Goal: Transaction & Acquisition: Subscribe to service/newsletter

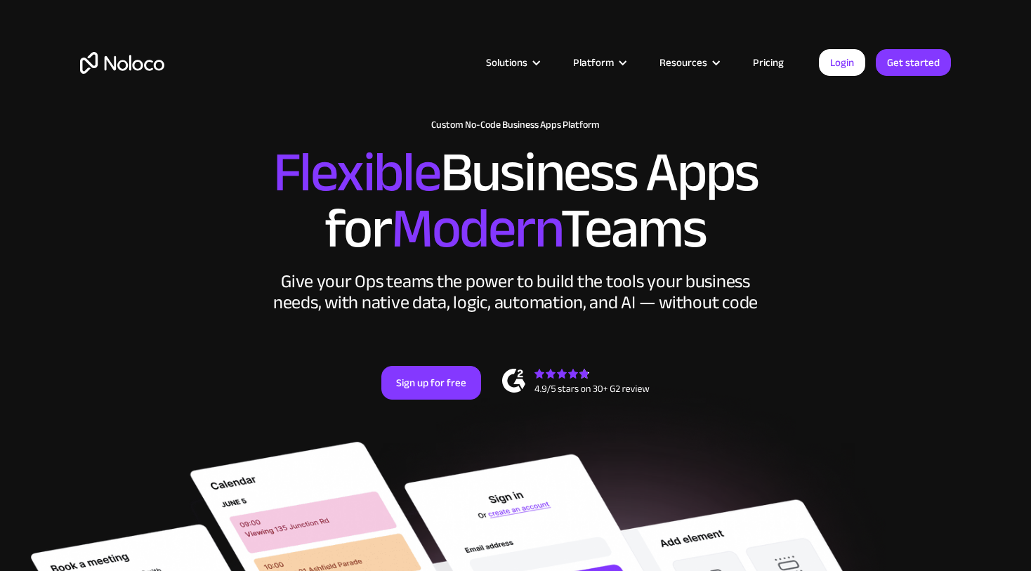
drag, startPoint x: 140, startPoint y: 237, endPoint x: 357, endPoint y: 0, distance: 320.6
click at [770, 65] on link "Pricing" at bounding box center [768, 62] width 66 height 18
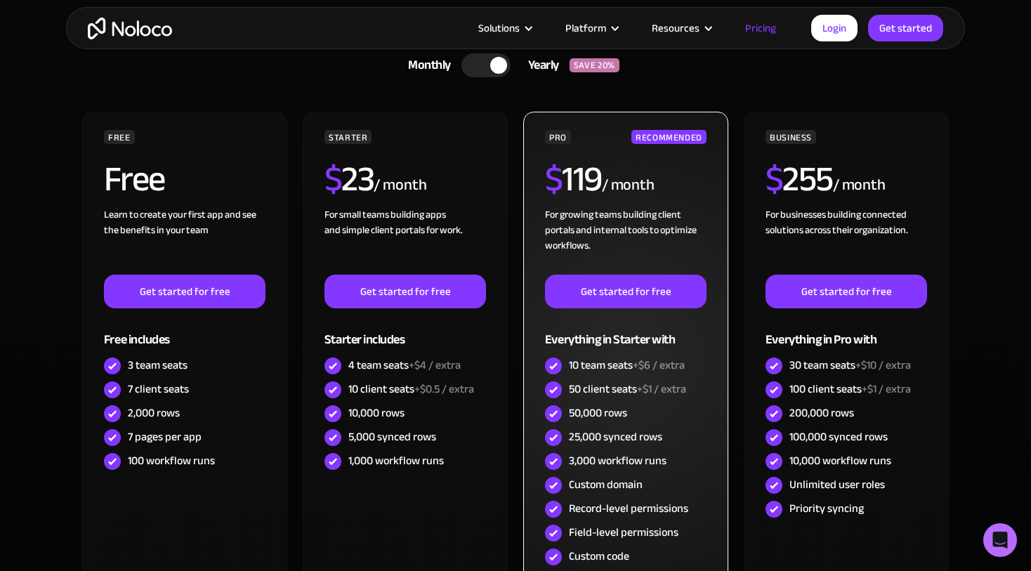
scroll to position [453, 0]
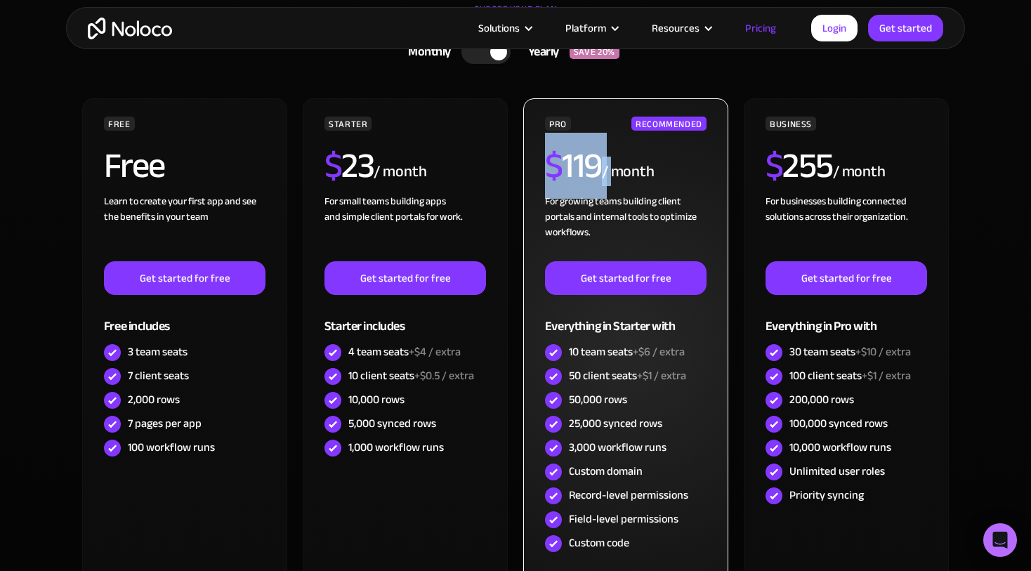
drag, startPoint x: 616, startPoint y: 171, endPoint x: 525, endPoint y: 175, distance: 91.4
click at [525, 163] on div "PRO RECOMMENDED $ 119 / month For growing teams building client portals and int…" at bounding box center [625, 344] width 205 height 493
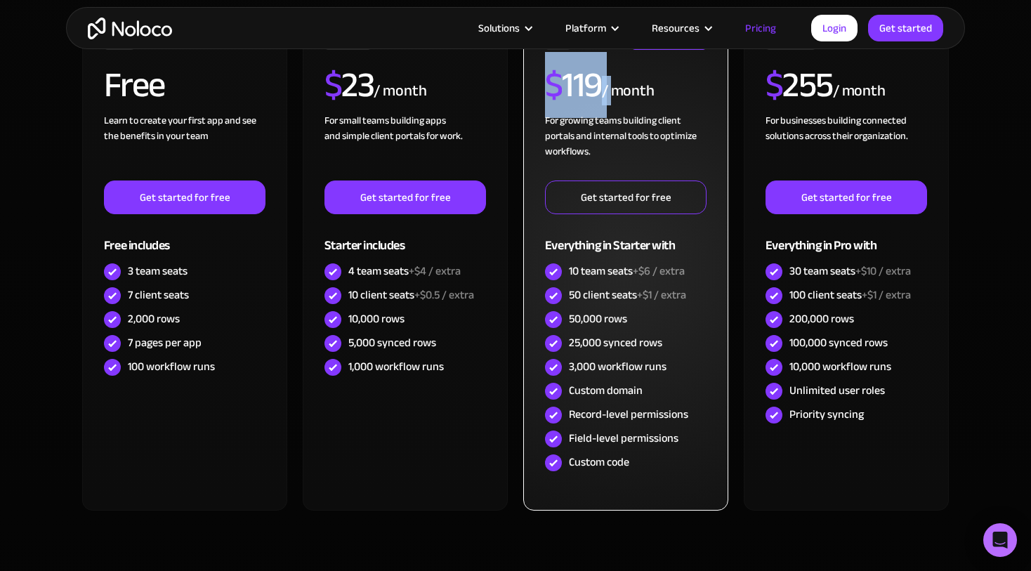
scroll to position [525, 0]
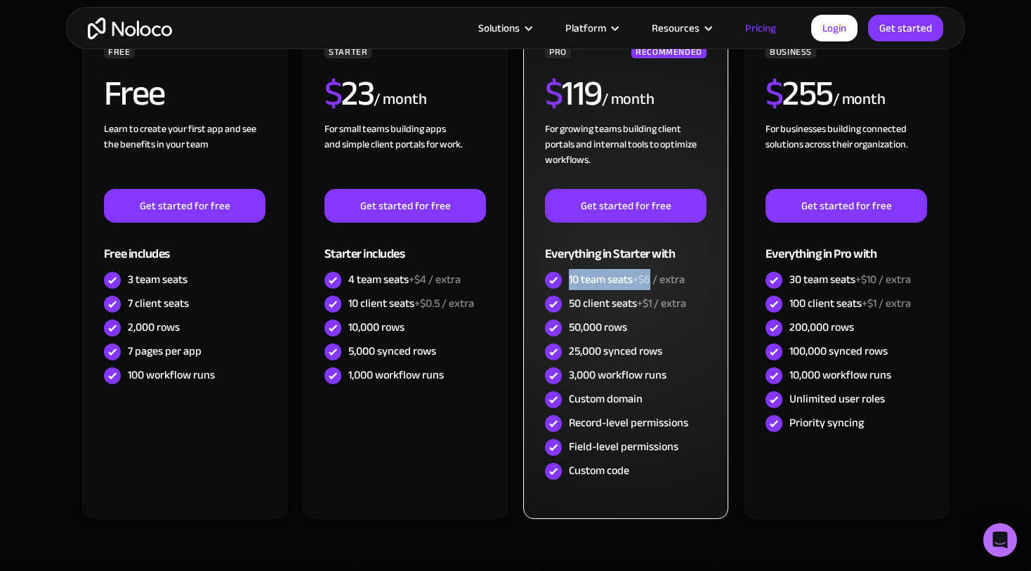
drag, startPoint x: 569, startPoint y: 277, endPoint x: 652, endPoint y: 282, distance: 83.0
click at [652, 281] on div "10 team seats +$6 / extra" at bounding box center [627, 279] width 116 height 15
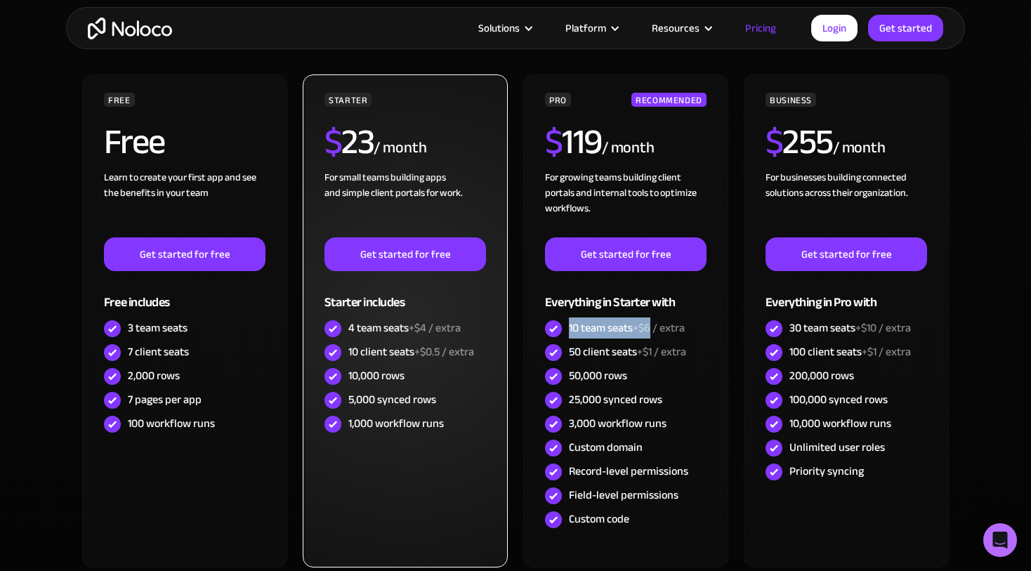
scroll to position [456, 0]
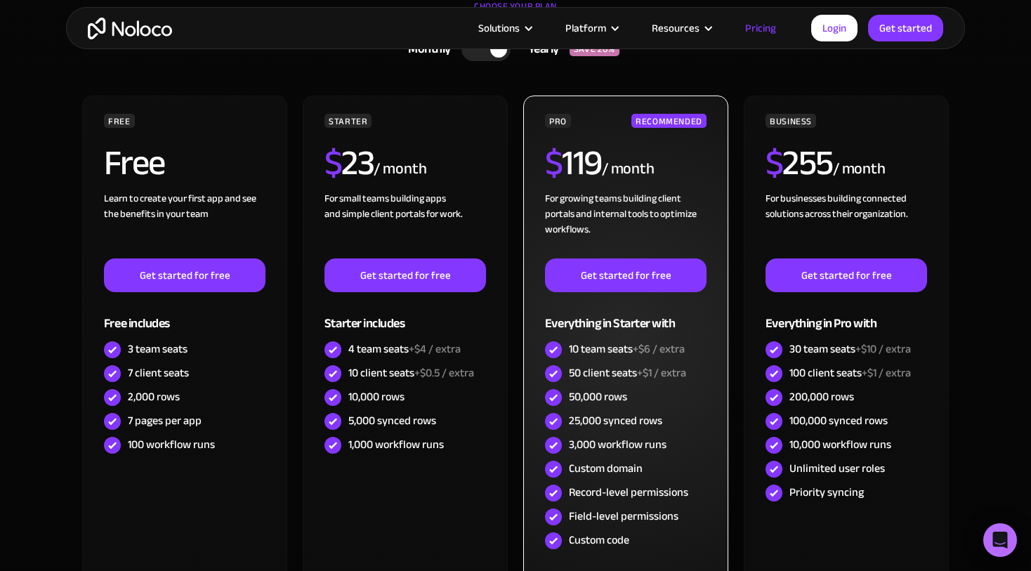
drag, startPoint x: 553, startPoint y: 163, endPoint x: 610, endPoint y: 171, distance: 57.4
click at [610, 171] on div "$ 119 / month" at bounding box center [626, 168] width 162 height 46
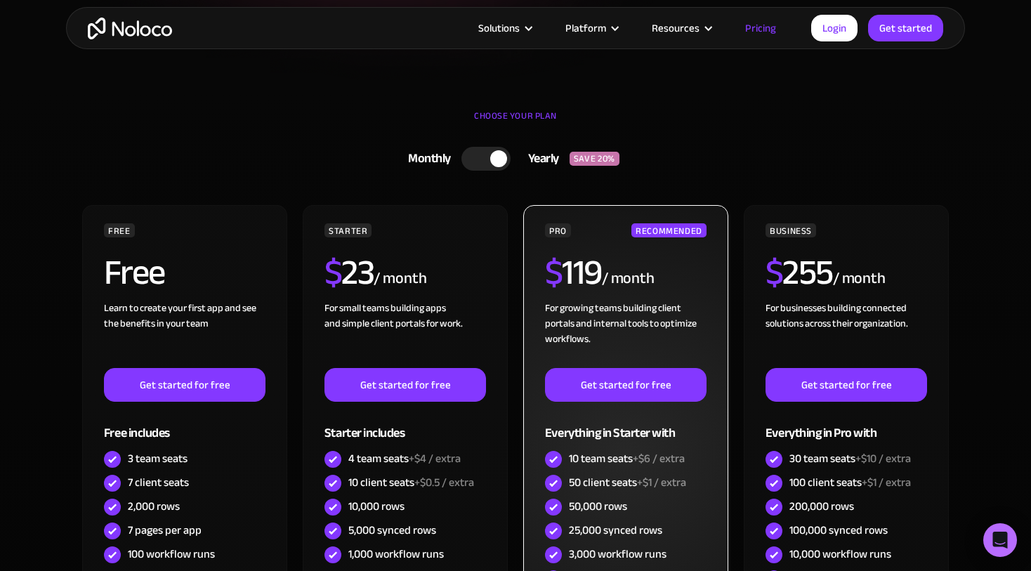
scroll to position [345, 0]
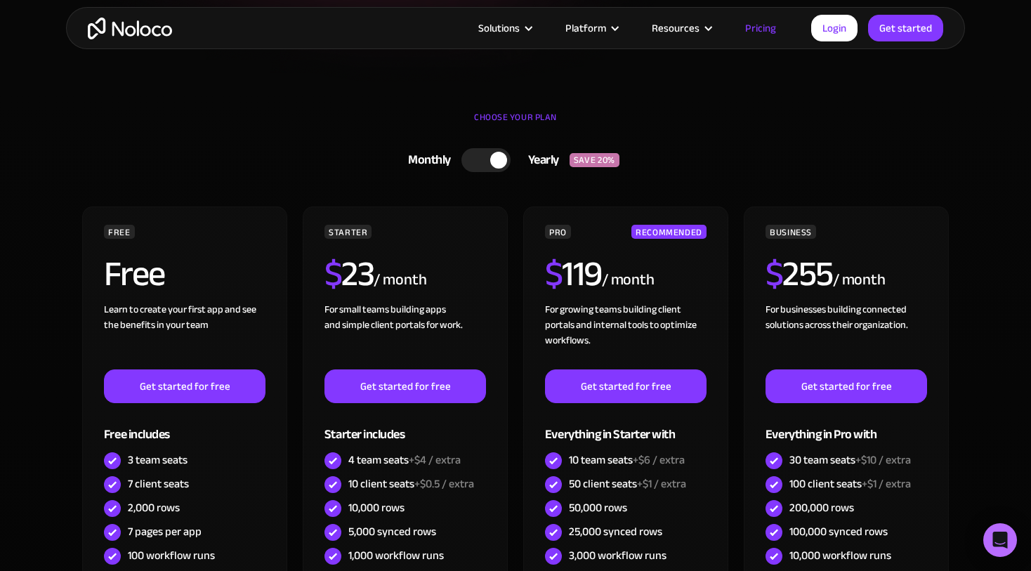
click at [485, 156] on div at bounding box center [485, 160] width 49 height 24
click at [482, 159] on div at bounding box center [478, 160] width 17 height 17
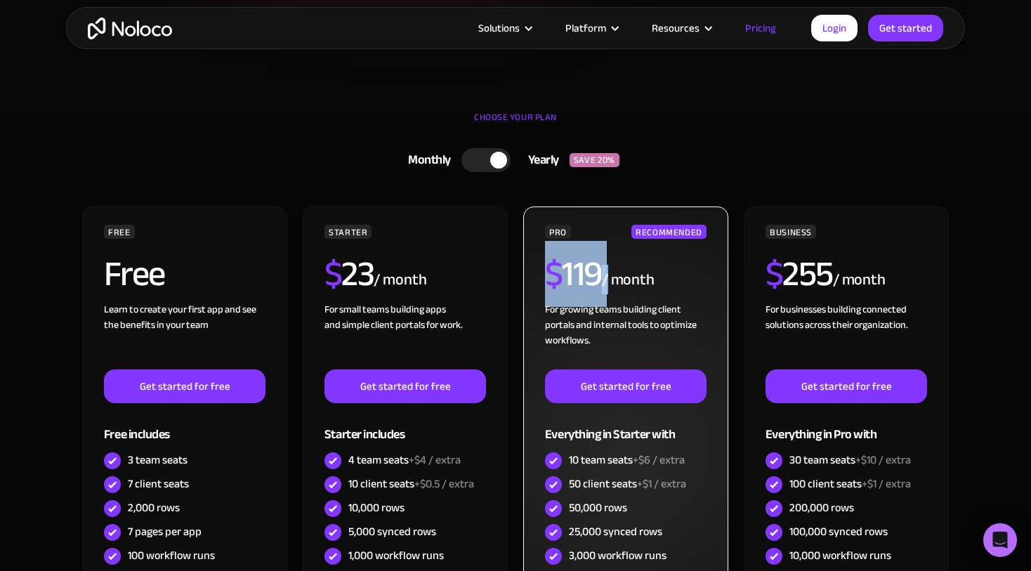
drag, startPoint x: 562, startPoint y: 277, endPoint x: 552, endPoint y: 277, distance: 9.8
click at [552, 277] on div "$ 119 / month" at bounding box center [626, 279] width 162 height 46
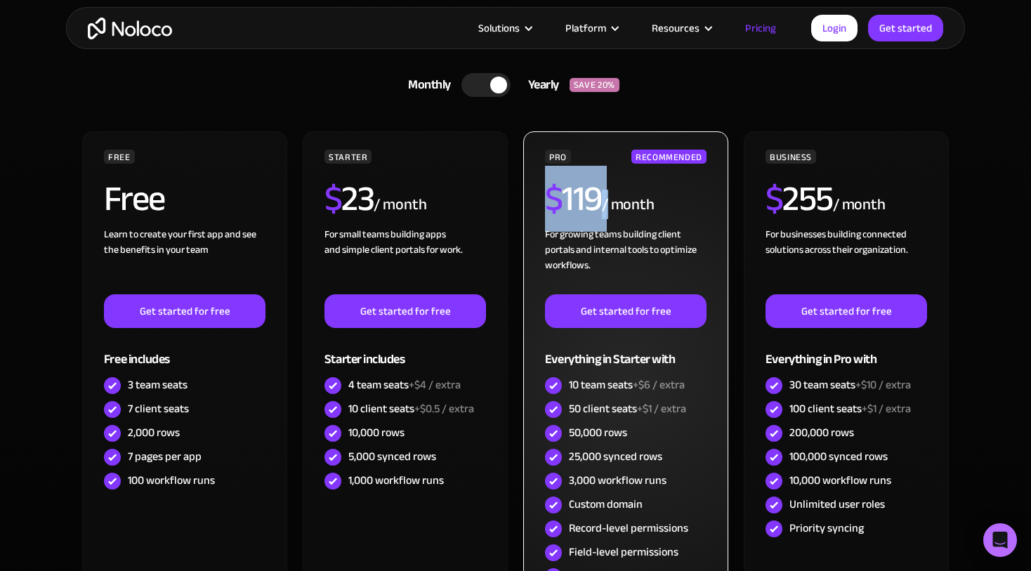
scroll to position [435, 0]
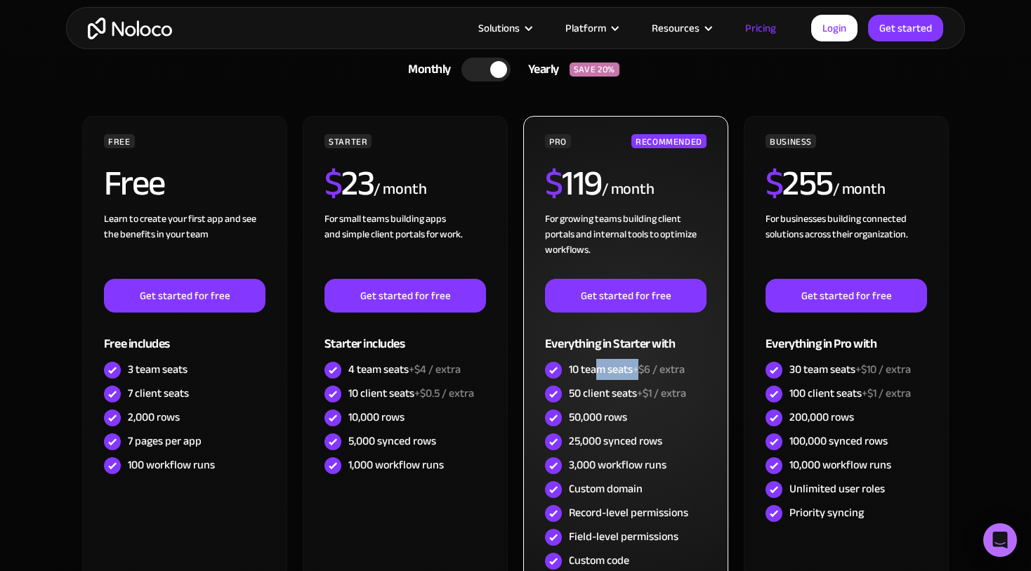
drag, startPoint x: 640, startPoint y: 377, endPoint x: 598, endPoint y: 377, distance: 42.1
click at [598, 377] on div "10 team seats +$6 / extra" at bounding box center [627, 369] width 116 height 15
drag, startPoint x: 656, startPoint y: 390, endPoint x: 693, endPoint y: 405, distance: 40.0
click at [566, 393] on div "50 client seats +$1 / extra" at bounding box center [626, 394] width 162 height 24
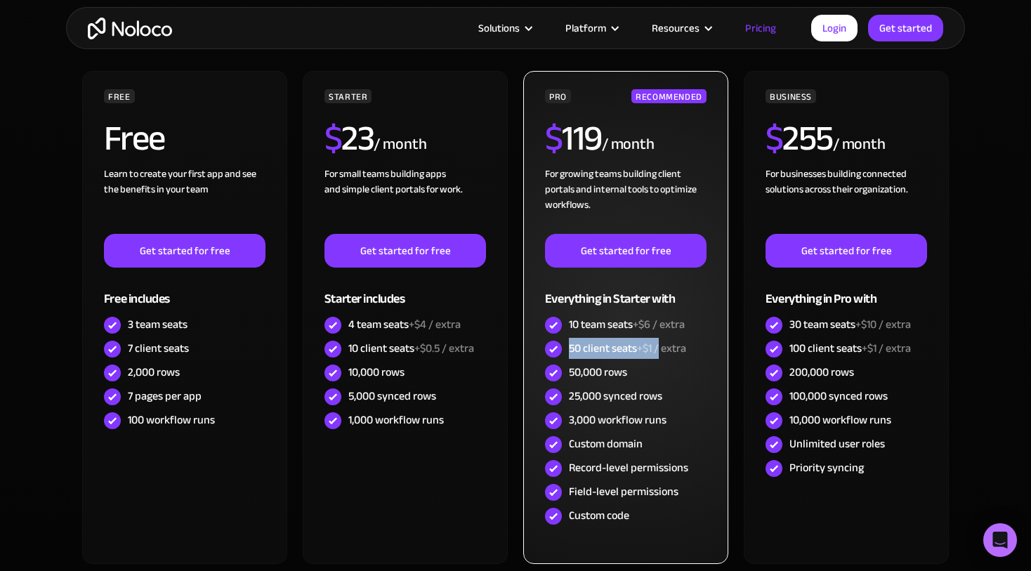
scroll to position [479, 0]
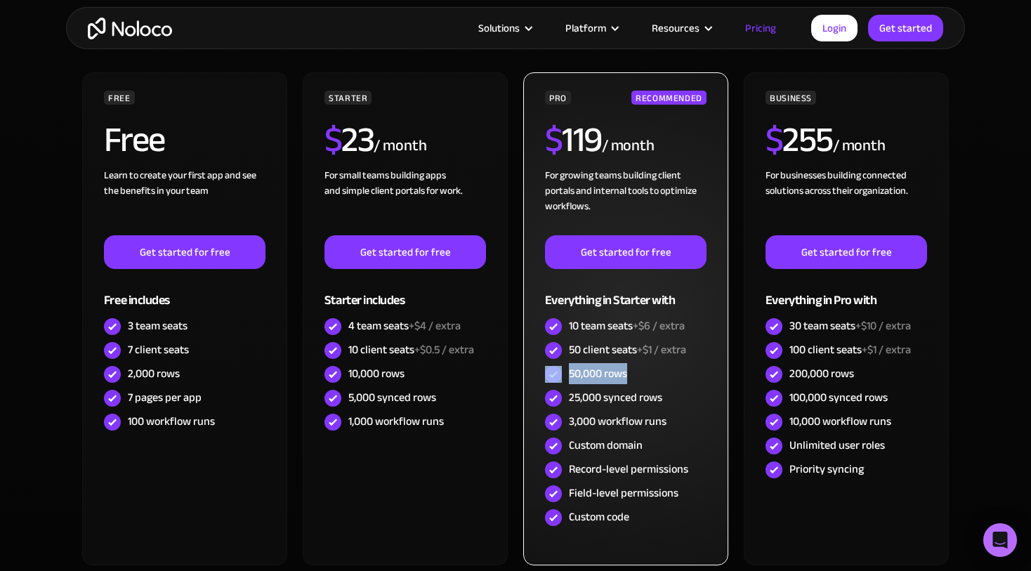
drag, startPoint x: 606, startPoint y: 381, endPoint x: 567, endPoint y: 382, distance: 38.6
click at [567, 382] on div "50,000 rows" at bounding box center [626, 374] width 162 height 24
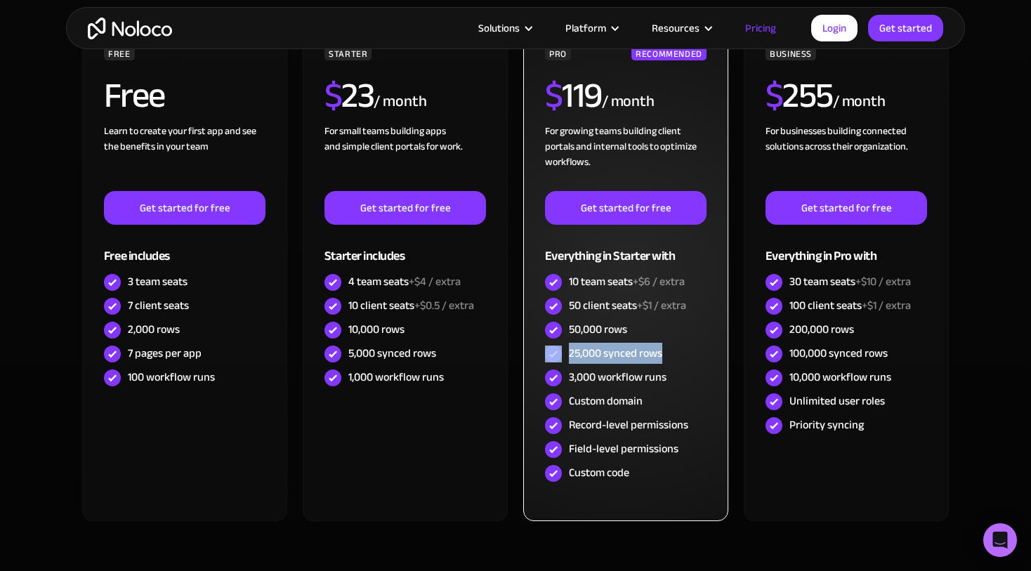
drag, startPoint x: 671, startPoint y: 361, endPoint x: 560, endPoint y: 357, distance: 110.3
click at [560, 357] on div "PRO RECOMMENDED $ 119 / month For growing teams building client portals and int…" at bounding box center [626, 265] width 162 height 439
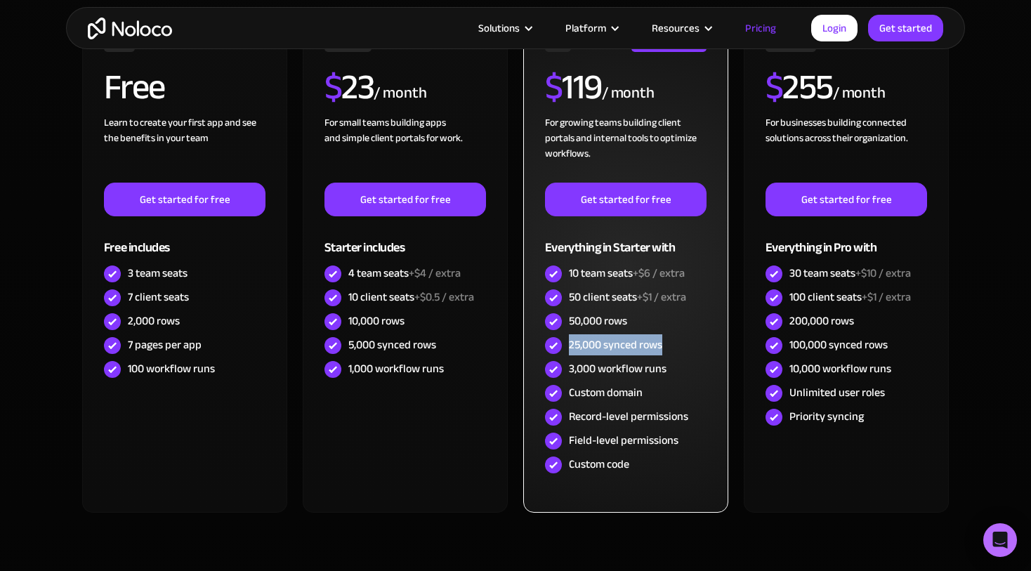
drag, startPoint x: 664, startPoint y: 345, endPoint x: 569, endPoint y: 348, distance: 94.1
click at [569, 348] on div "25,000 synced rows" at bounding box center [626, 346] width 162 height 24
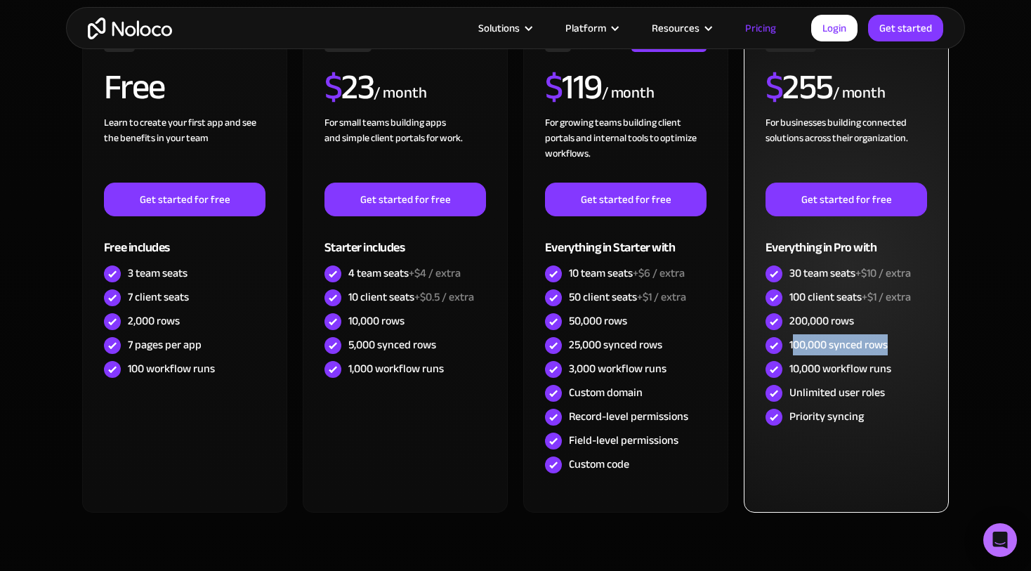
drag, startPoint x: 911, startPoint y: 350, endPoint x: 791, endPoint y: 343, distance: 120.2
click at [791, 343] on div "100,000 synced rows" at bounding box center [846, 346] width 162 height 24
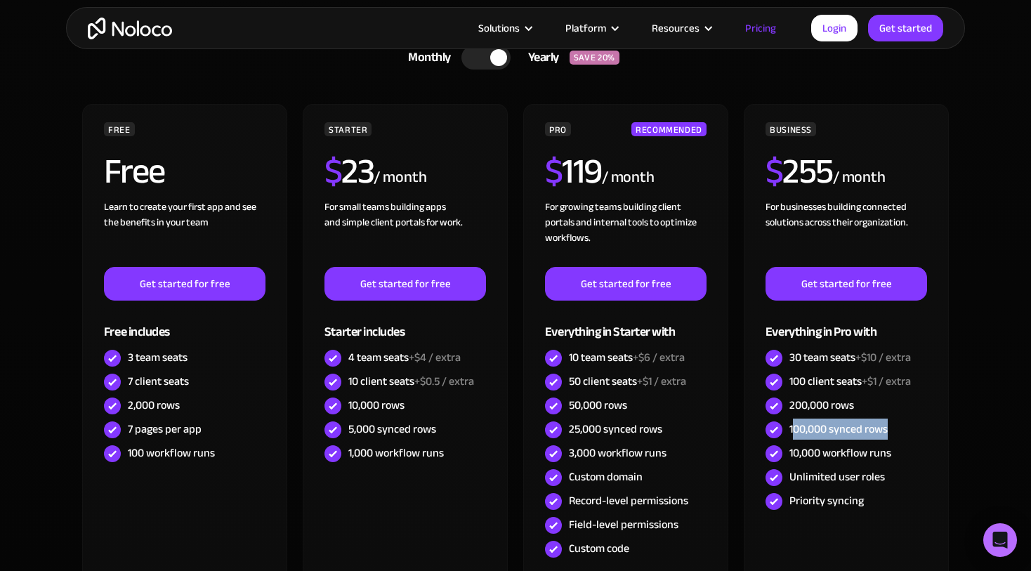
scroll to position [420, 0]
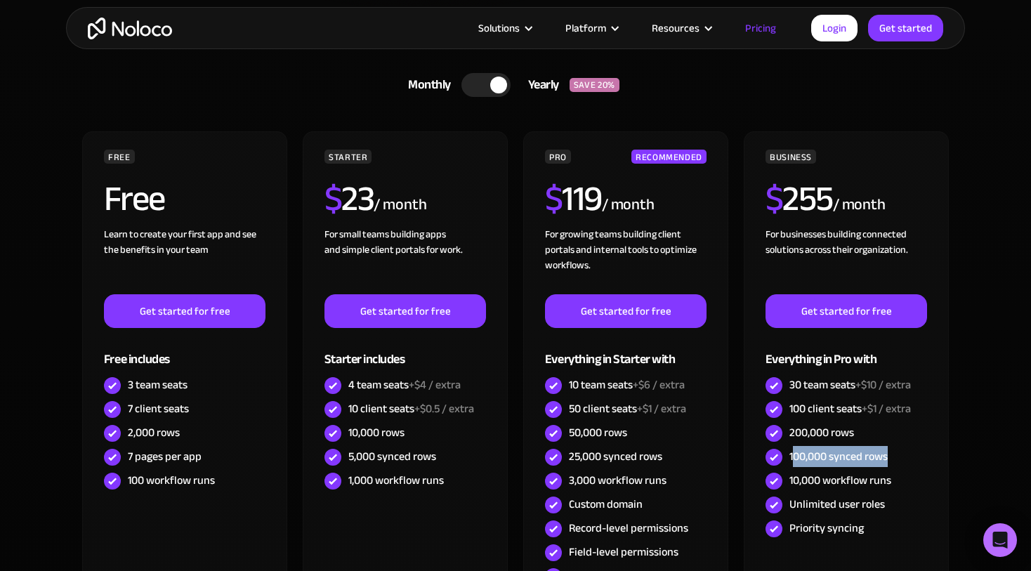
click at [480, 83] on div at bounding box center [485, 85] width 49 height 24
click at [492, 85] on div at bounding box center [490, 85] width 49 height 24
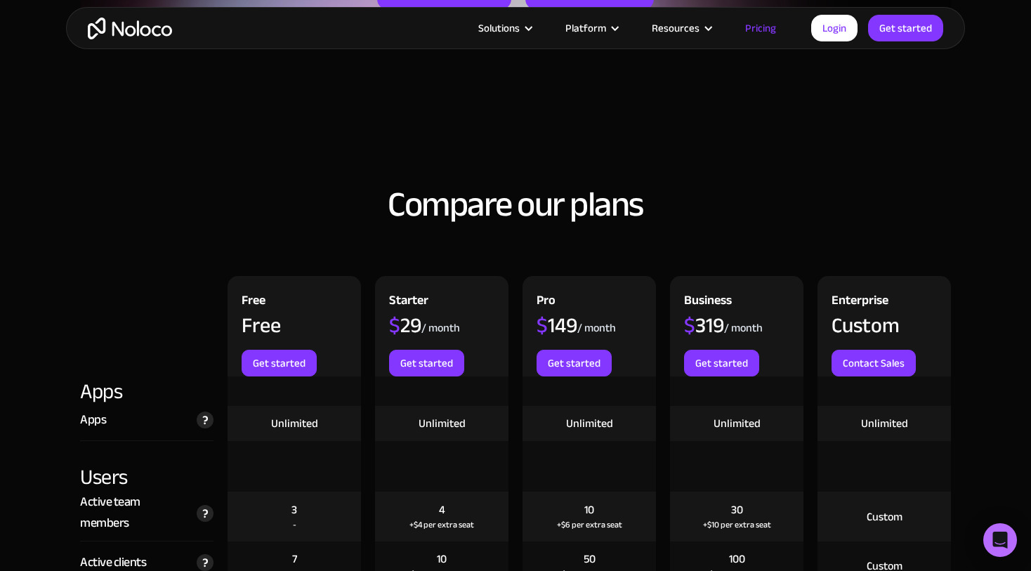
scroll to position [1372, 0]
